Goal: Find specific page/section: Find specific page/section

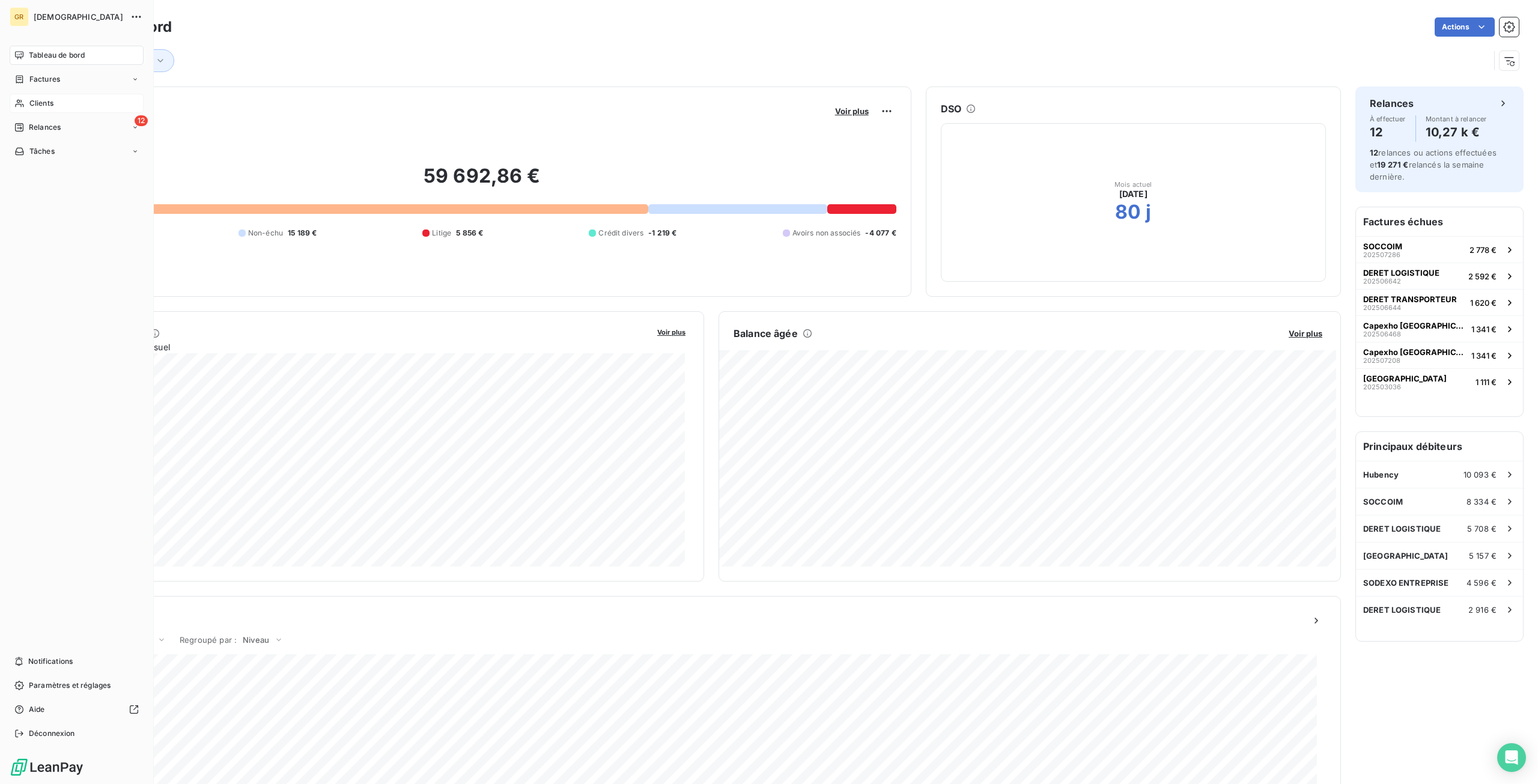
click at [19, 103] on icon at bounding box center [19, 103] width 10 height 9
click at [95, 105] on div "Clients" at bounding box center [77, 103] width 134 height 19
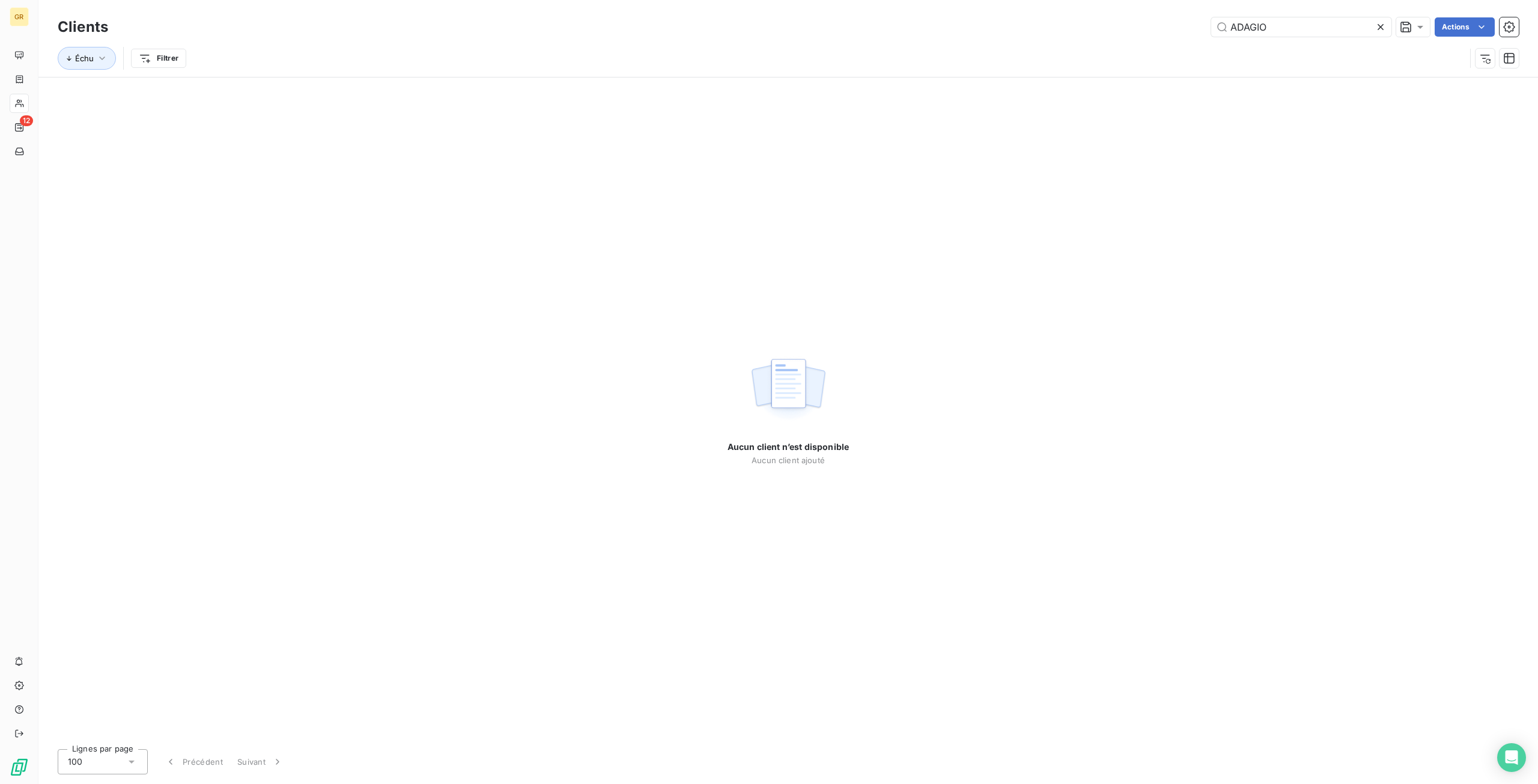
drag, startPoint x: 1312, startPoint y: 23, endPoint x: 1148, endPoint y: 36, distance: 164.5
click at [1148, 36] on div "Clients ADAGIO Actions" at bounding box center [788, 27] width 1461 height 25
type input "LES AL"
click at [41, 58] on span "Tableau de bord" at bounding box center [56, 55] width 56 height 11
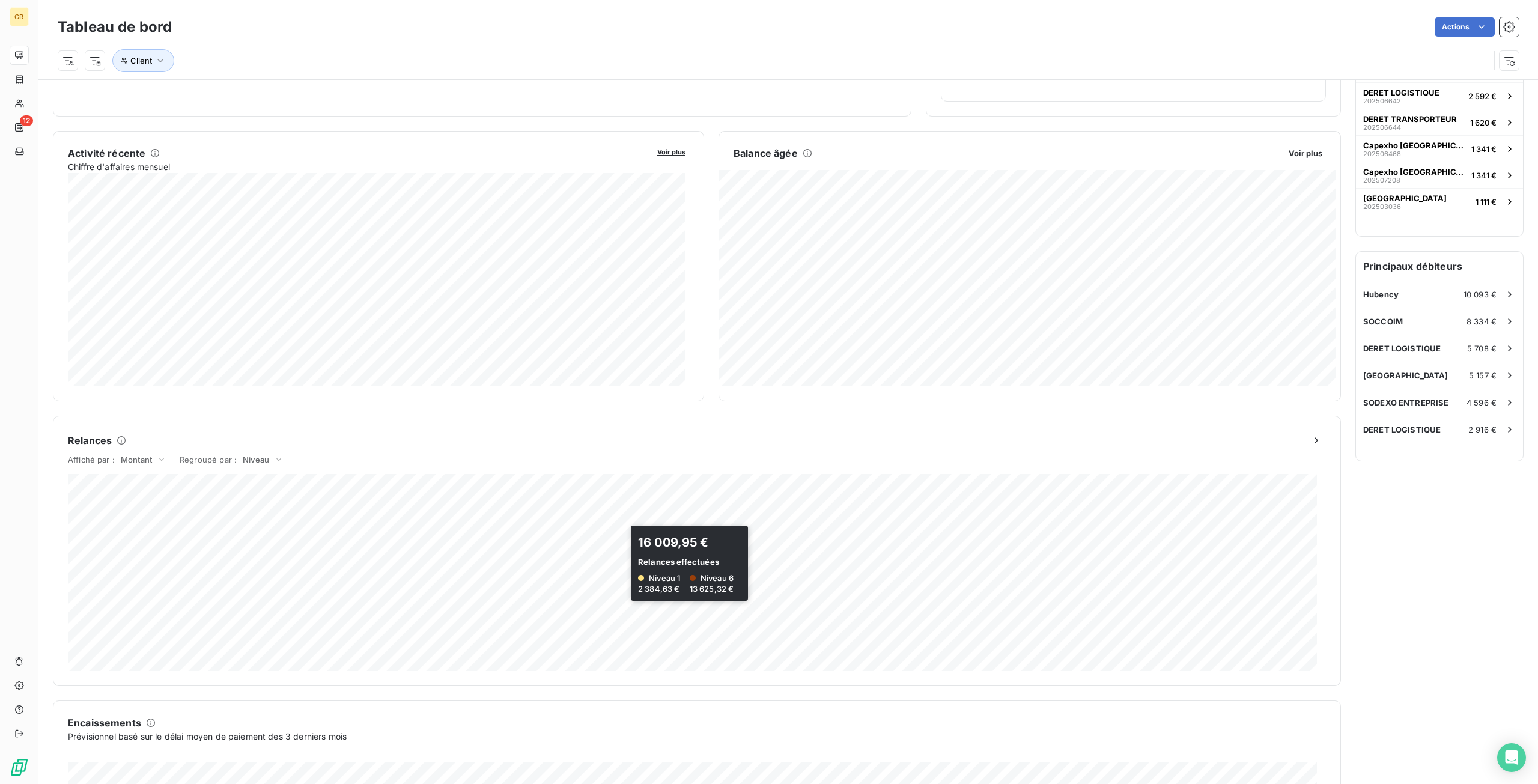
scroll to position [387, 0]
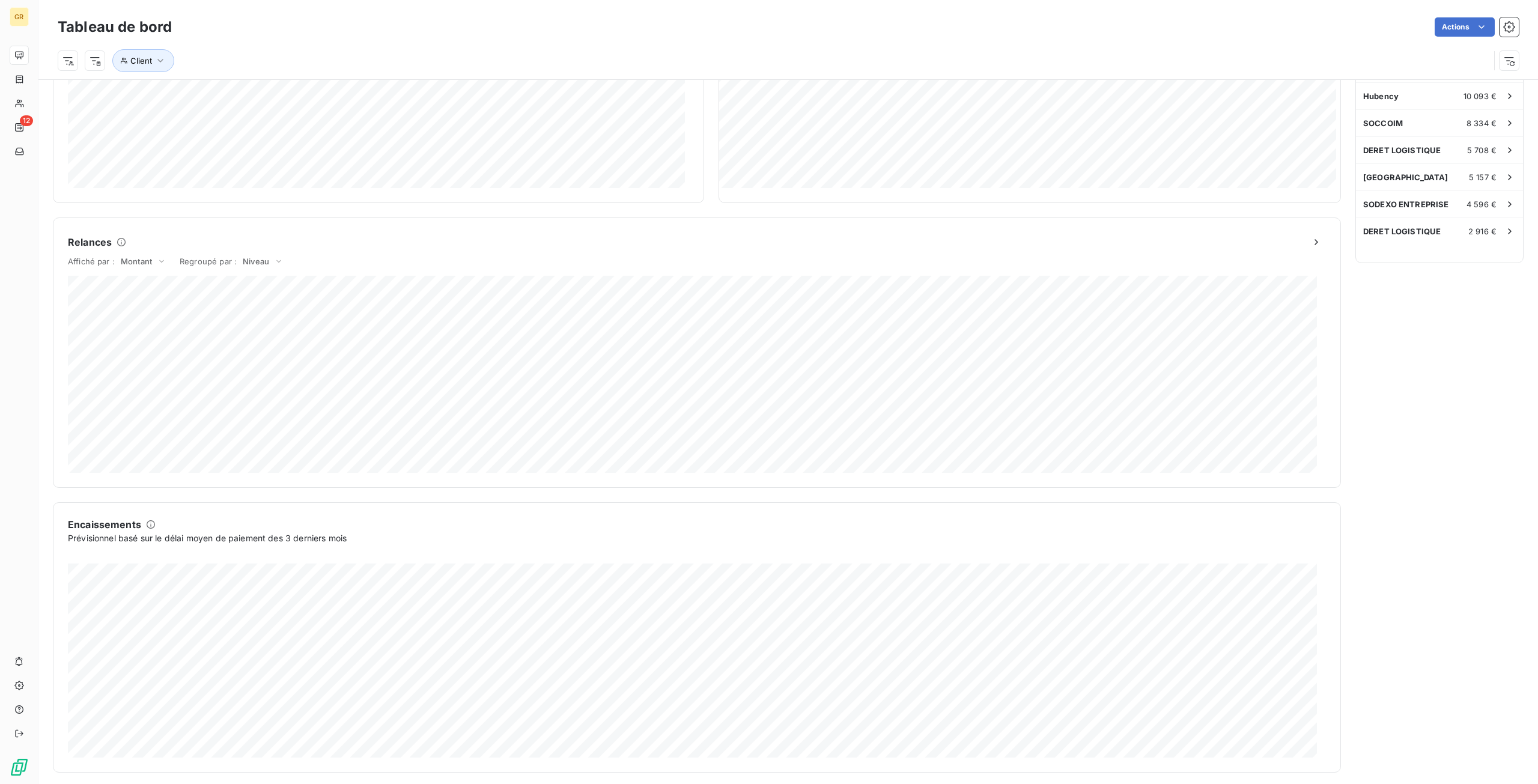
scroll to position [387, 0]
